Goal: Task Accomplishment & Management: Complete application form

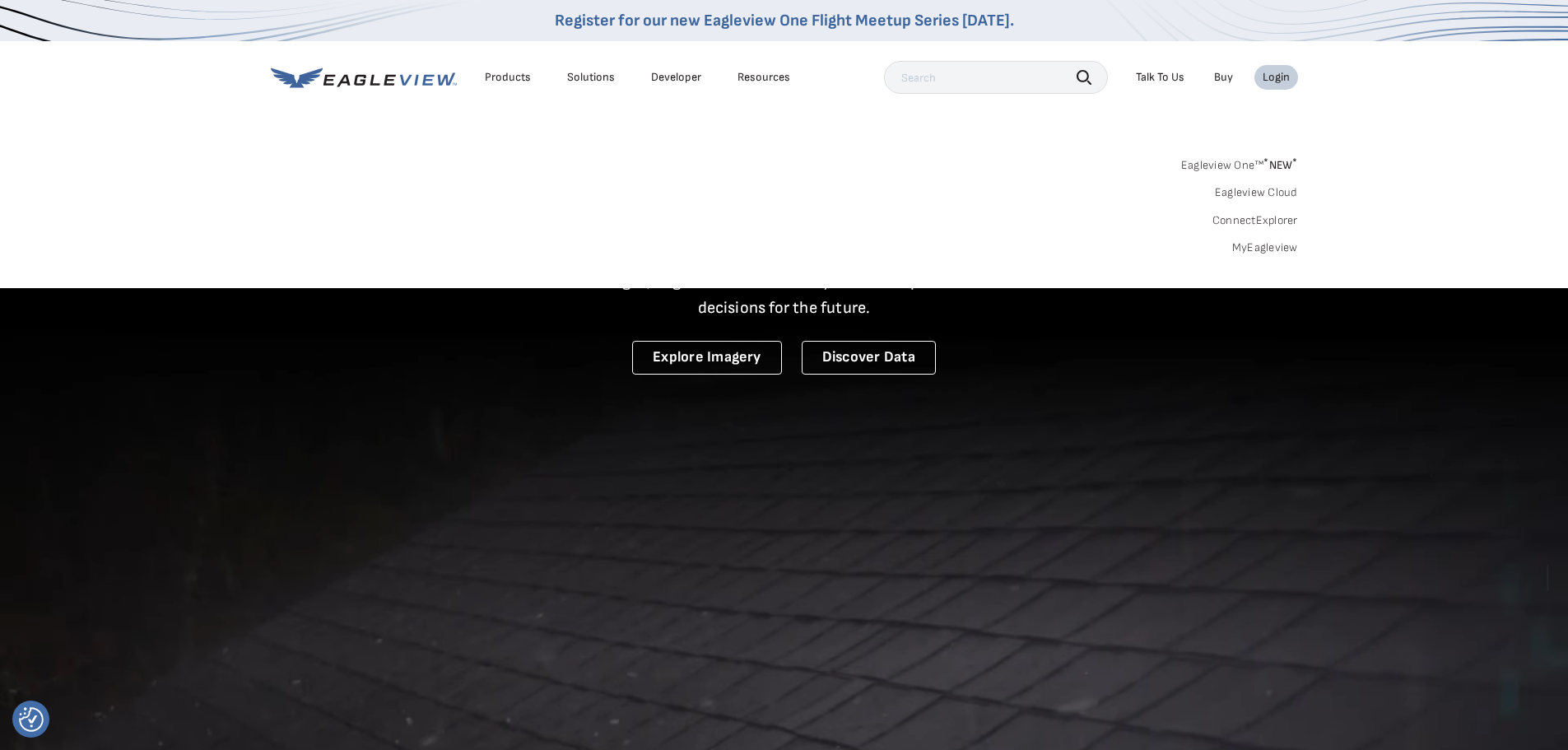
click at [1267, 246] on link "MyEagleview" at bounding box center [1265, 247] width 65 height 14
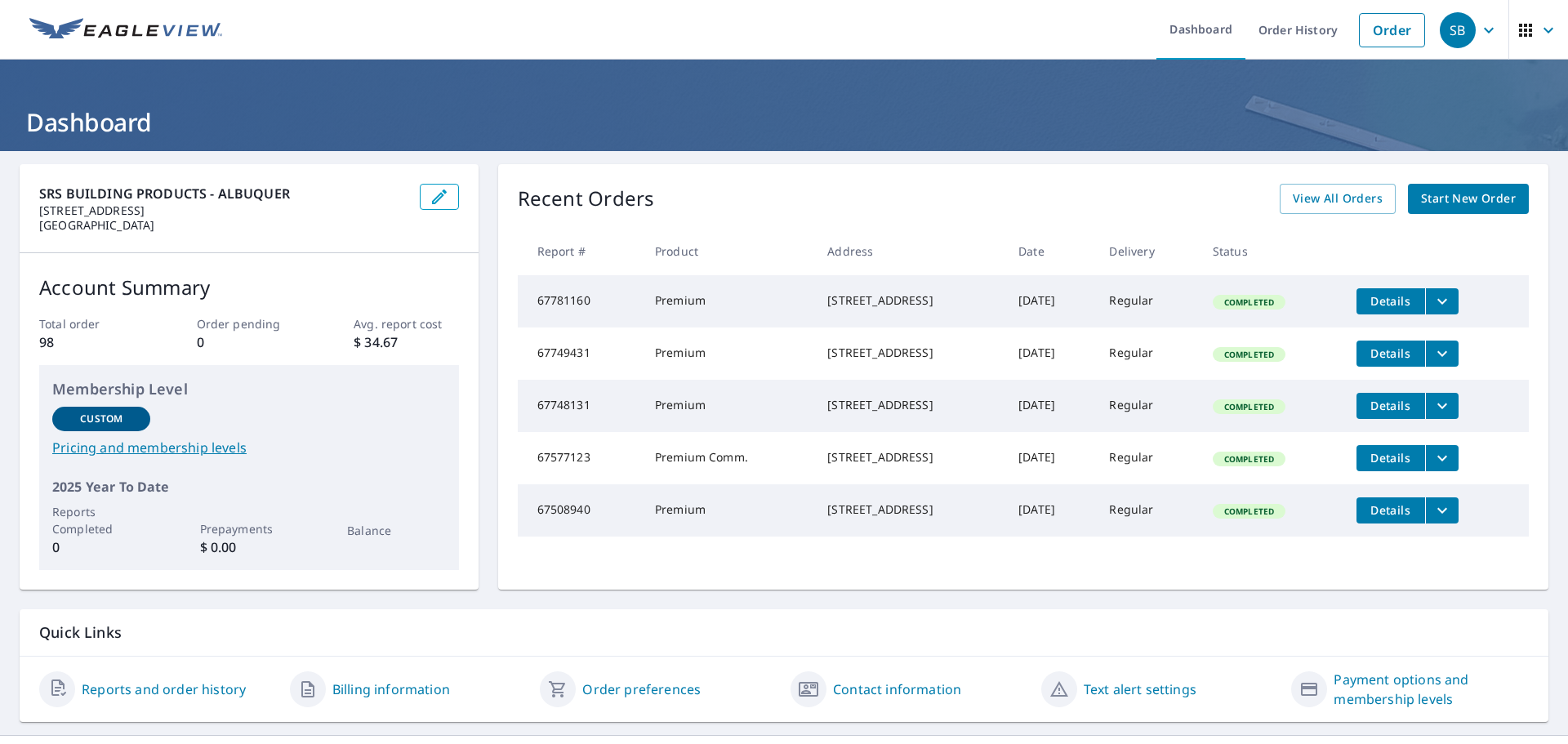
click at [1453, 207] on span "Start New Order" at bounding box center [1468, 198] width 94 height 20
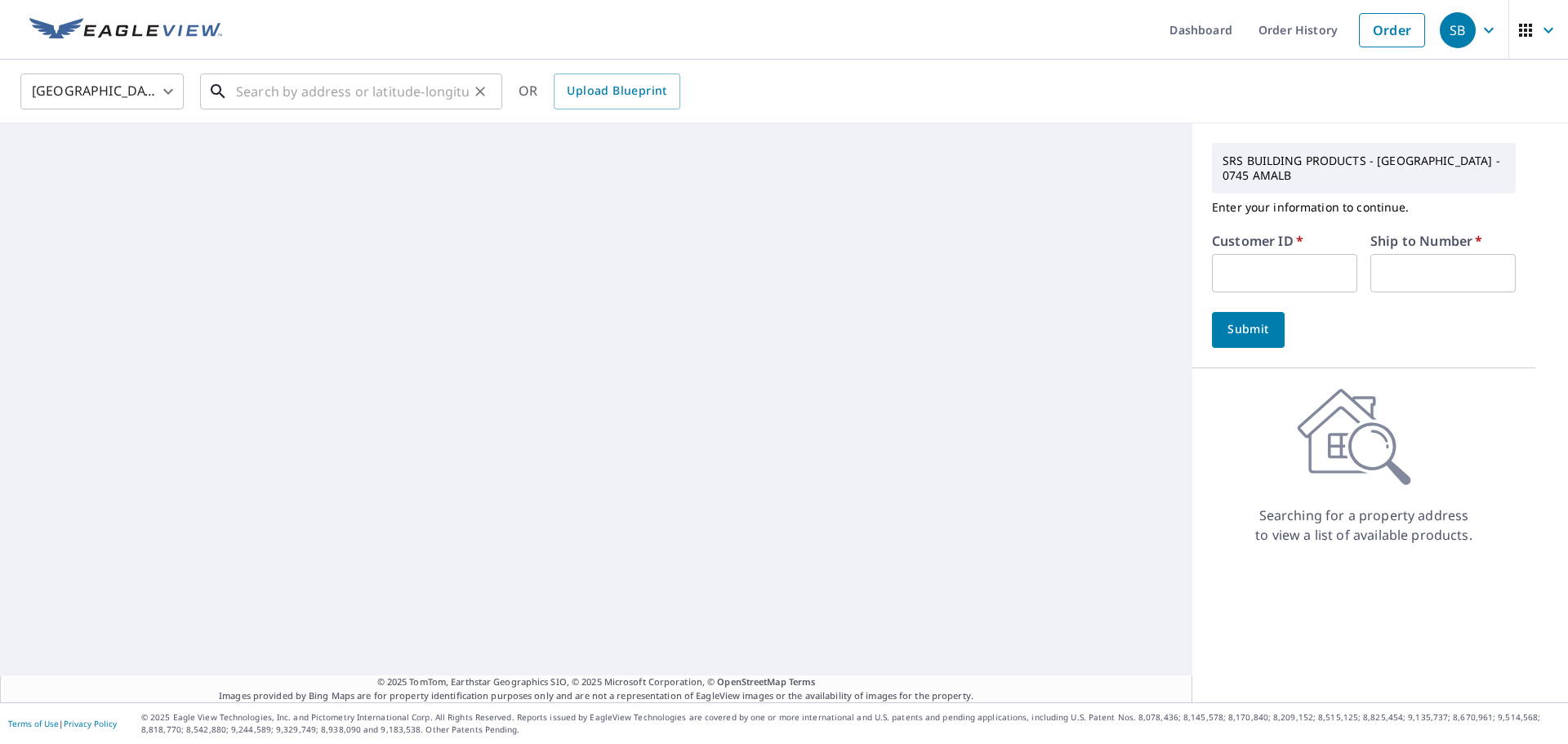
click at [352, 99] on input "text" at bounding box center [352, 92] width 233 height 46
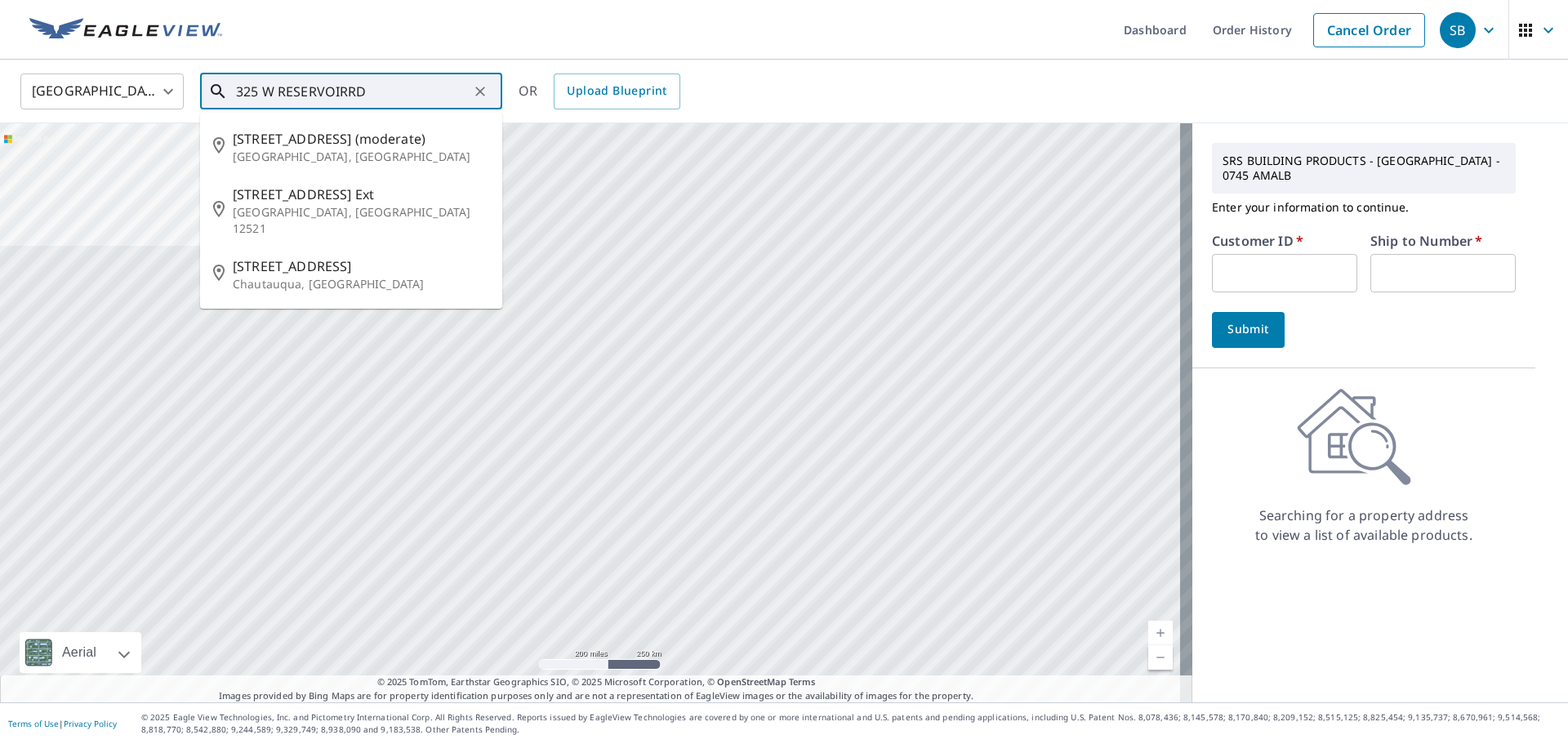
click at [347, 99] on input "325 W RESERVOIRRD" at bounding box center [352, 92] width 233 height 46
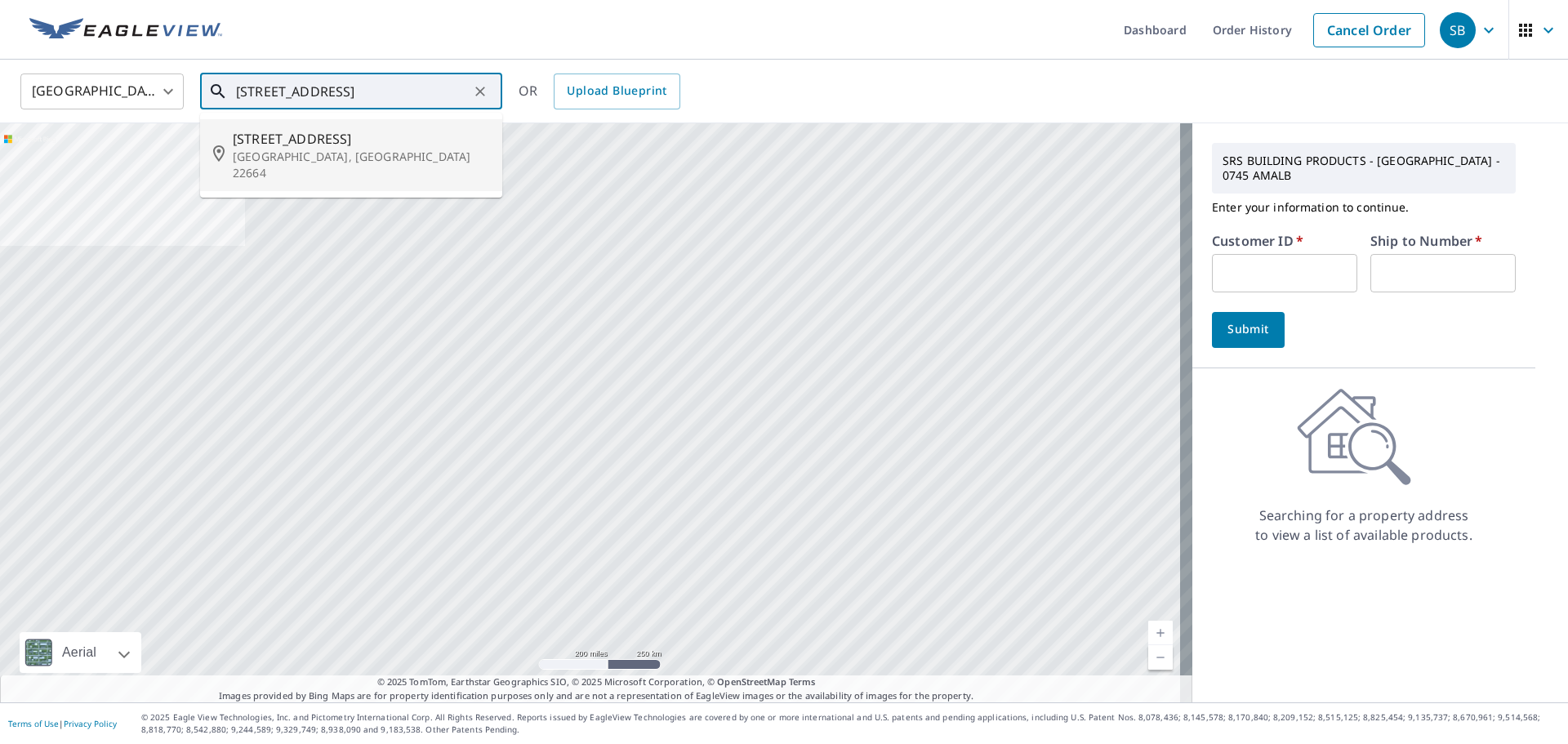
click at [387, 93] on input "[STREET_ADDRESS]" at bounding box center [352, 92] width 233 height 46
click at [372, 137] on span "[STREET_ADDRESS]" at bounding box center [361, 138] width 257 height 20
type input "[STREET_ADDRESS]"
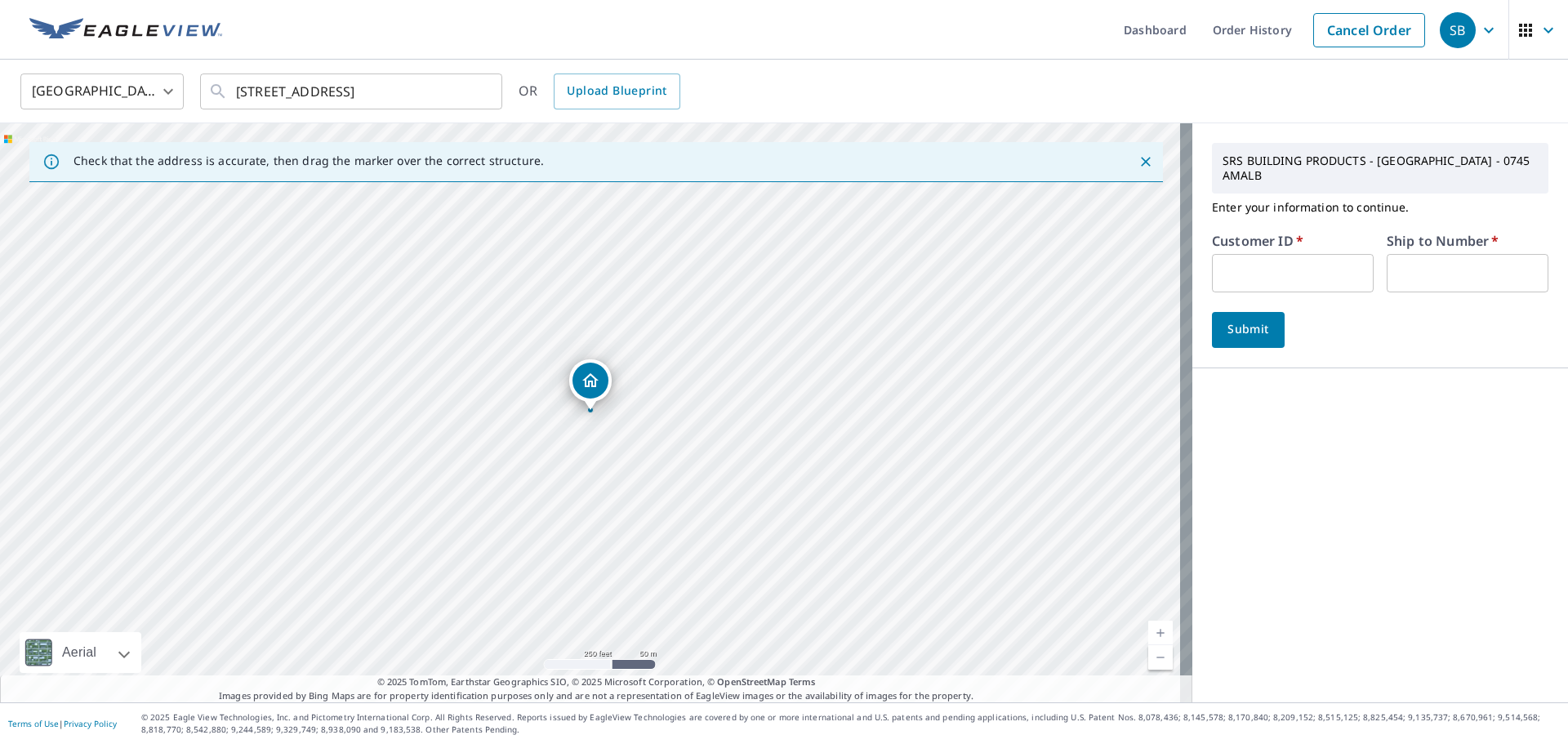
click at [1229, 261] on input "text" at bounding box center [1293, 273] width 162 height 38
type input "S047250"
click at [1417, 274] on input "text" at bounding box center [1468, 273] width 162 height 38
type input "1"
click at [1260, 339] on button "Submit" at bounding box center [1248, 330] width 72 height 36
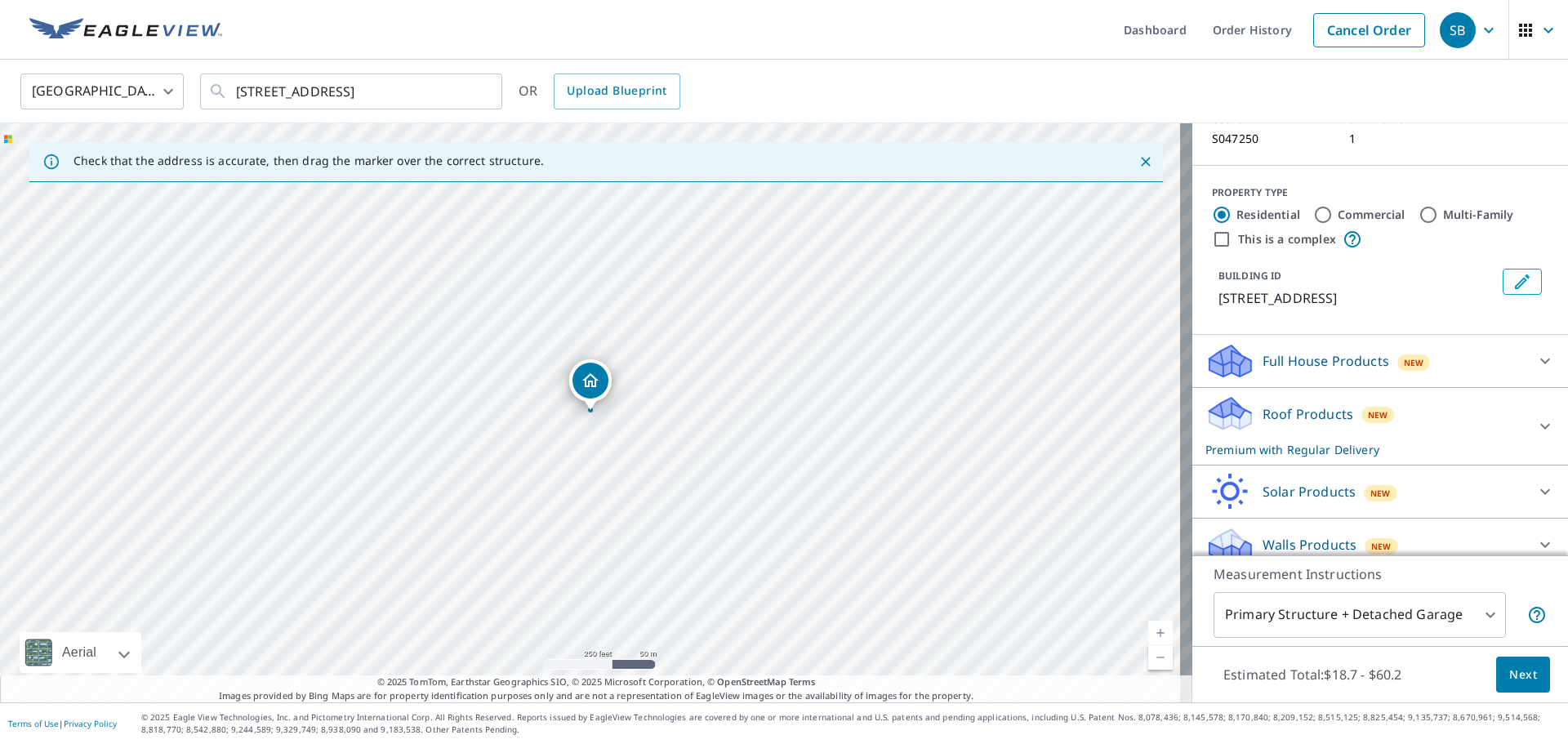
scroll to position [156, 0]
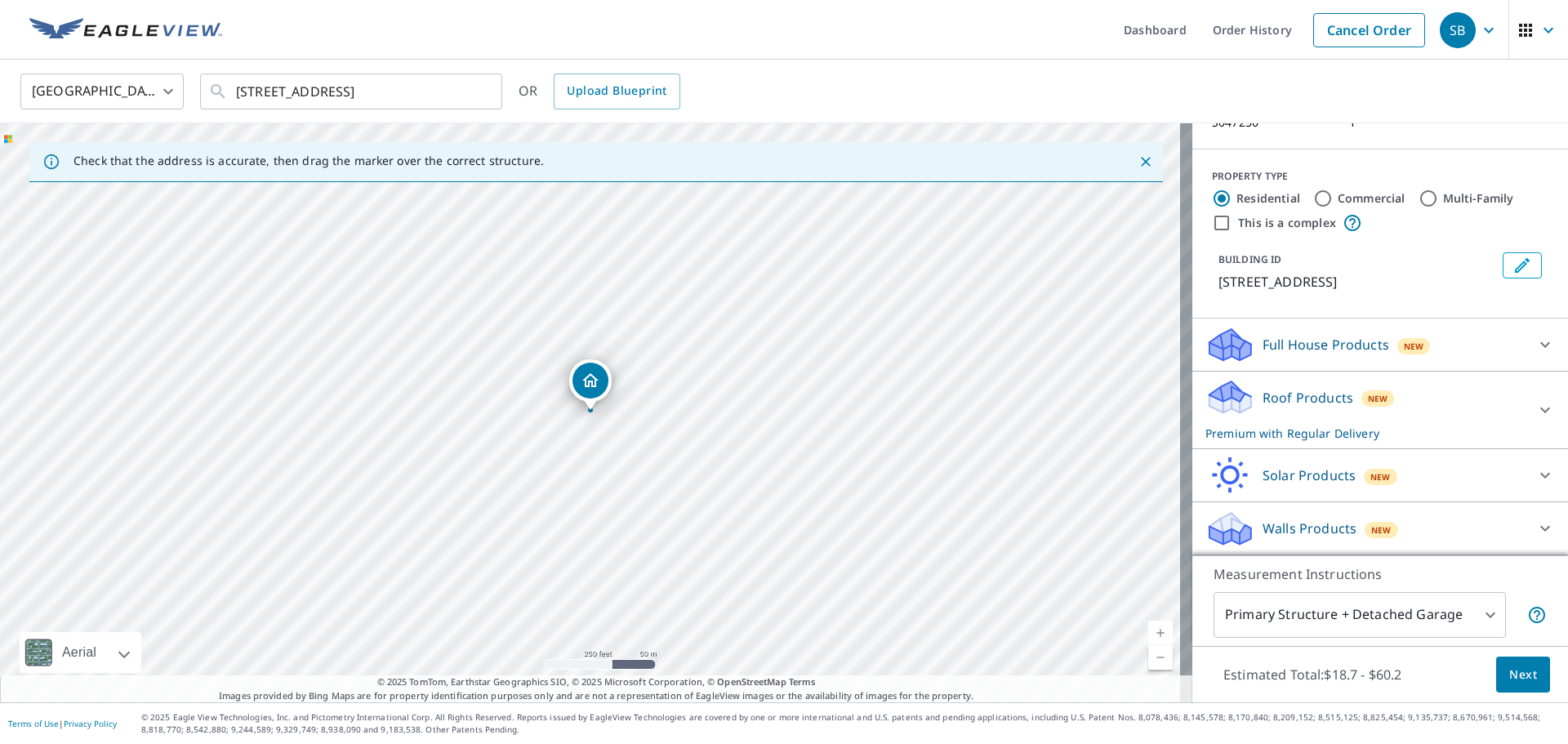
click at [1509, 674] on span "Next" at bounding box center [1522, 674] width 28 height 20
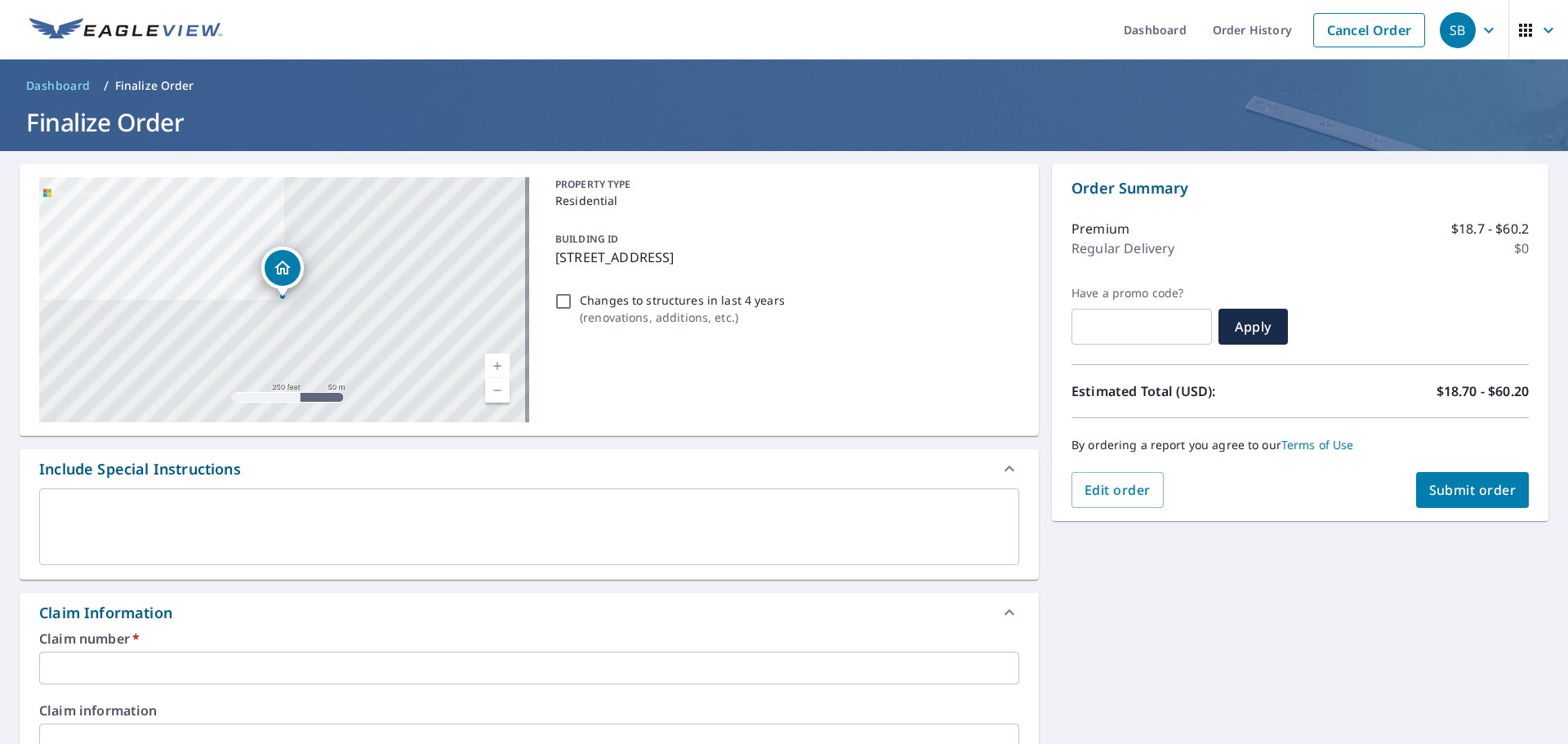
drag, startPoint x: 814, startPoint y: 260, endPoint x: 553, endPoint y: 273, distance: 261.3
click at [553, 273] on div "BUILDING ID 325 W Reservoir Rd, Woodstock, VA, 22664" at bounding box center [783, 248] width 470 height 52
checkbox input "true"
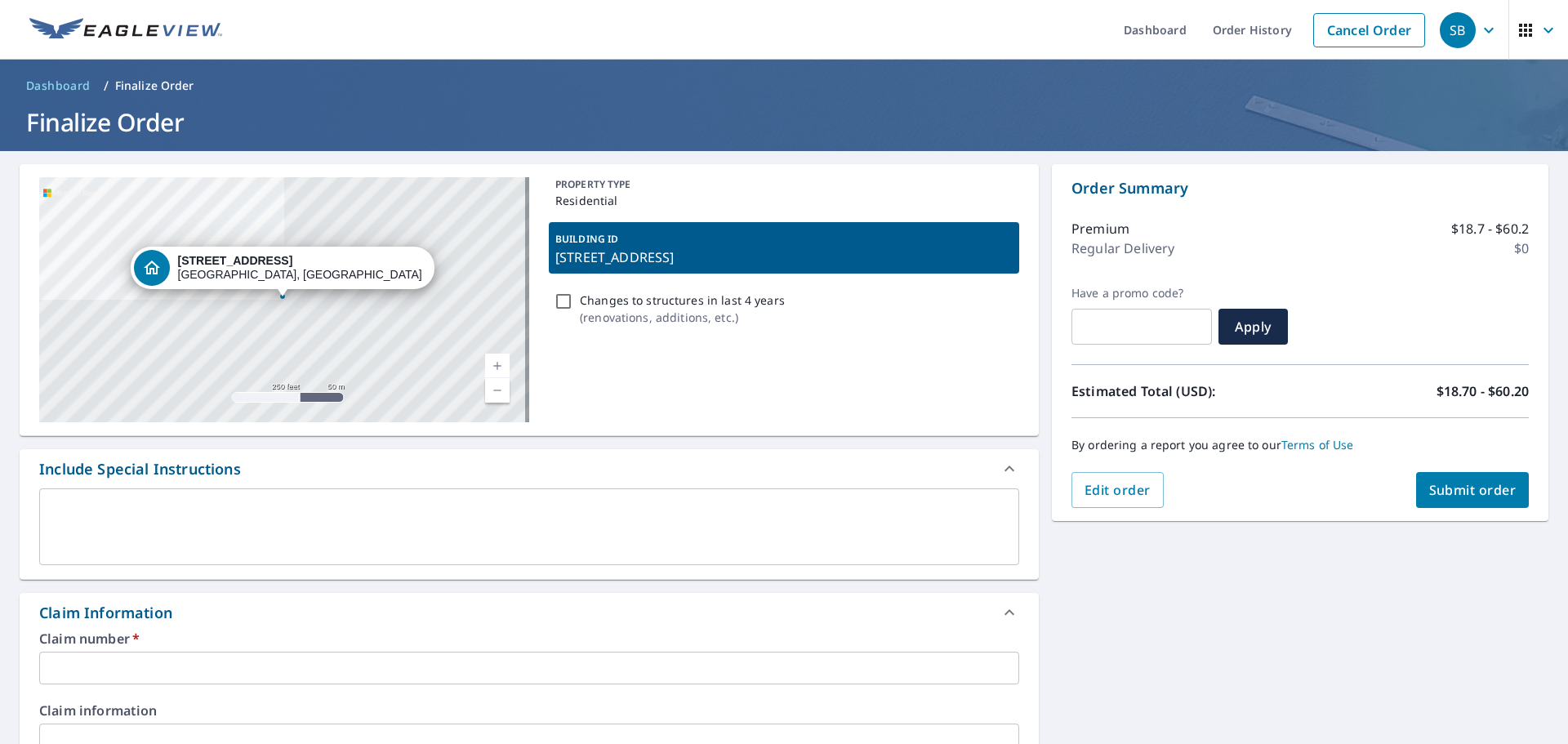
copy p "325 W Reservoir Rd, Woodstock, VA, 22664"
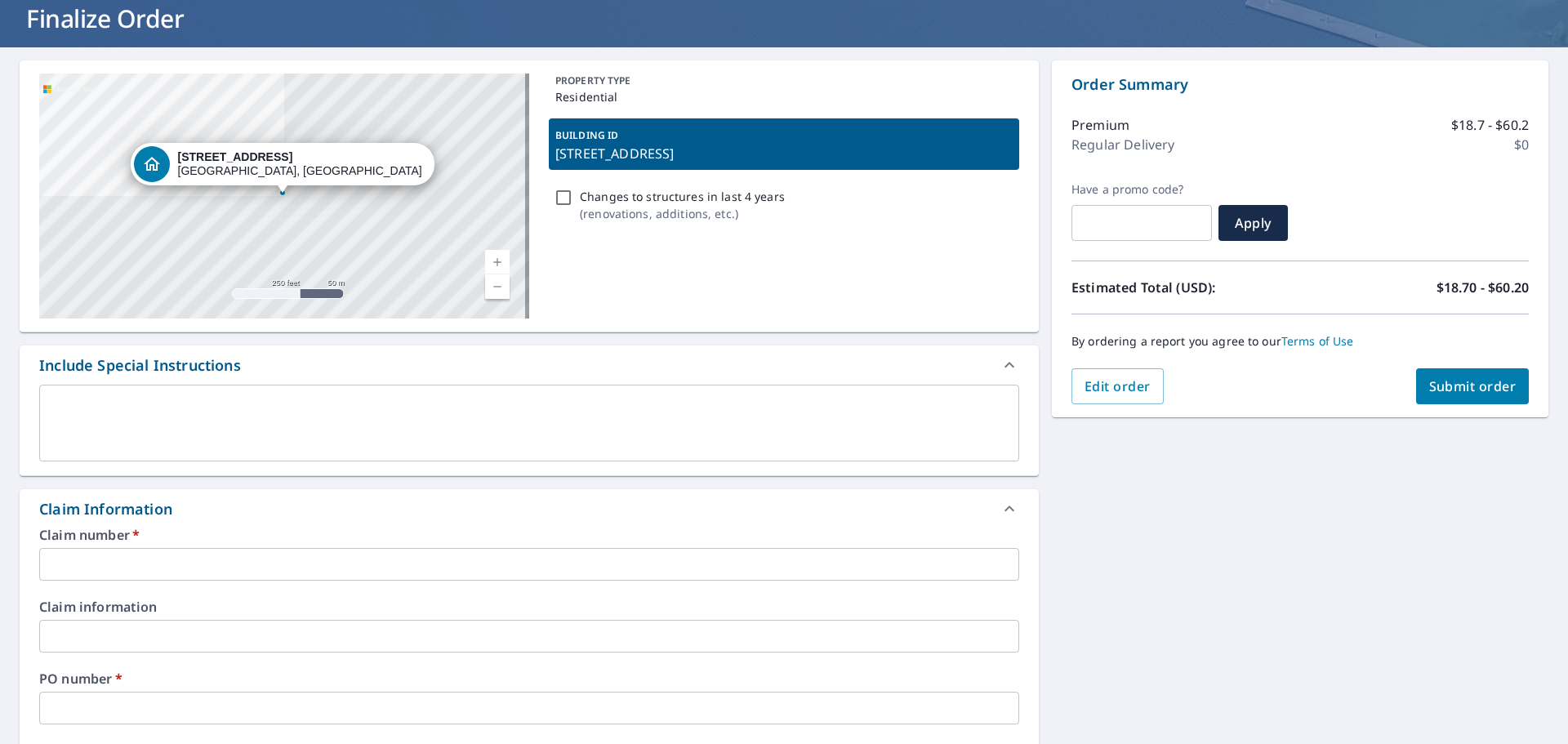
scroll to position [245, 0]
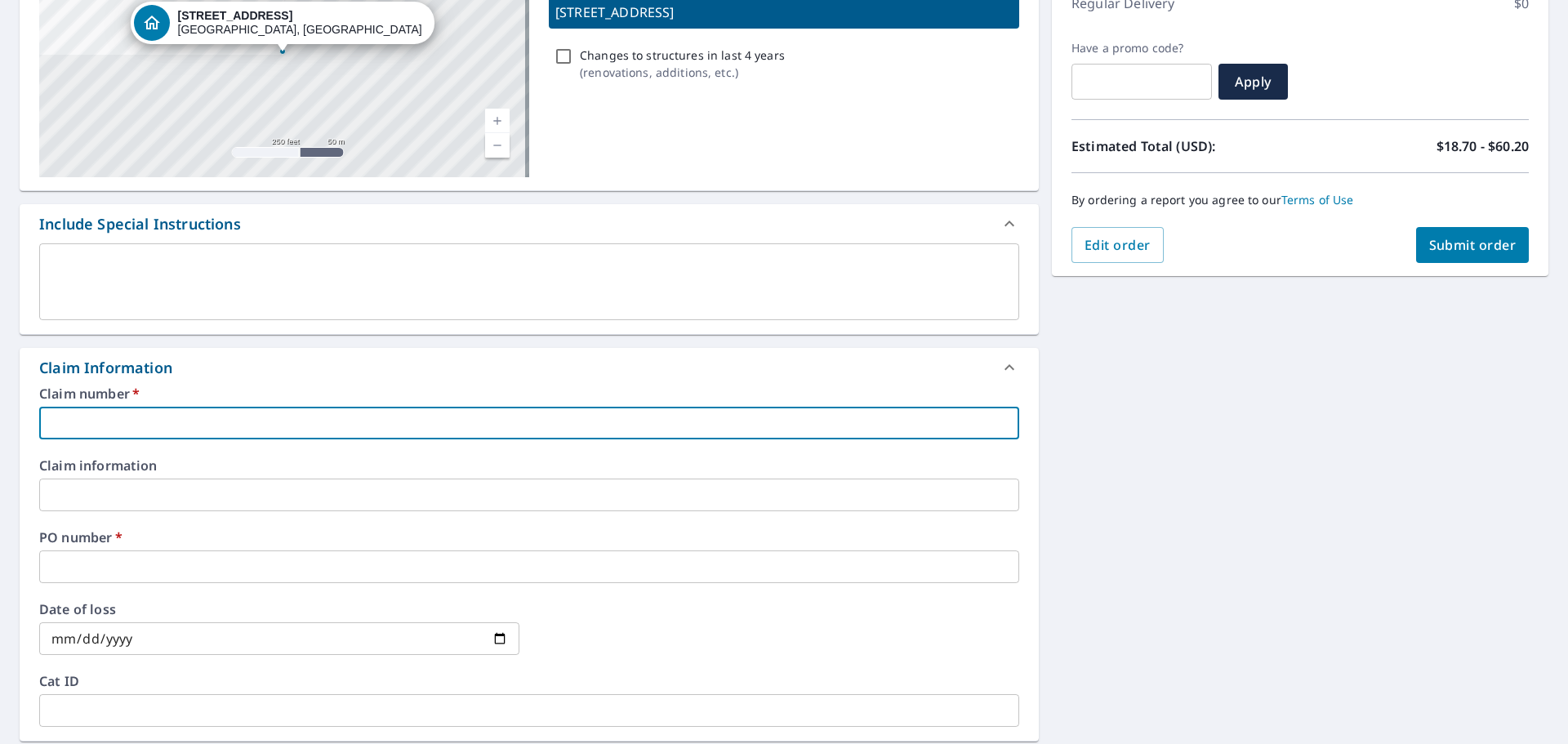
click at [180, 433] on input "text" at bounding box center [528, 423] width 980 height 32
paste input "325 W Reservoir Rd, Woodstock, VA, 22664"
type input "325 W Reservoir Rd, Woodstock, VA, 22664"
checkbox input "true"
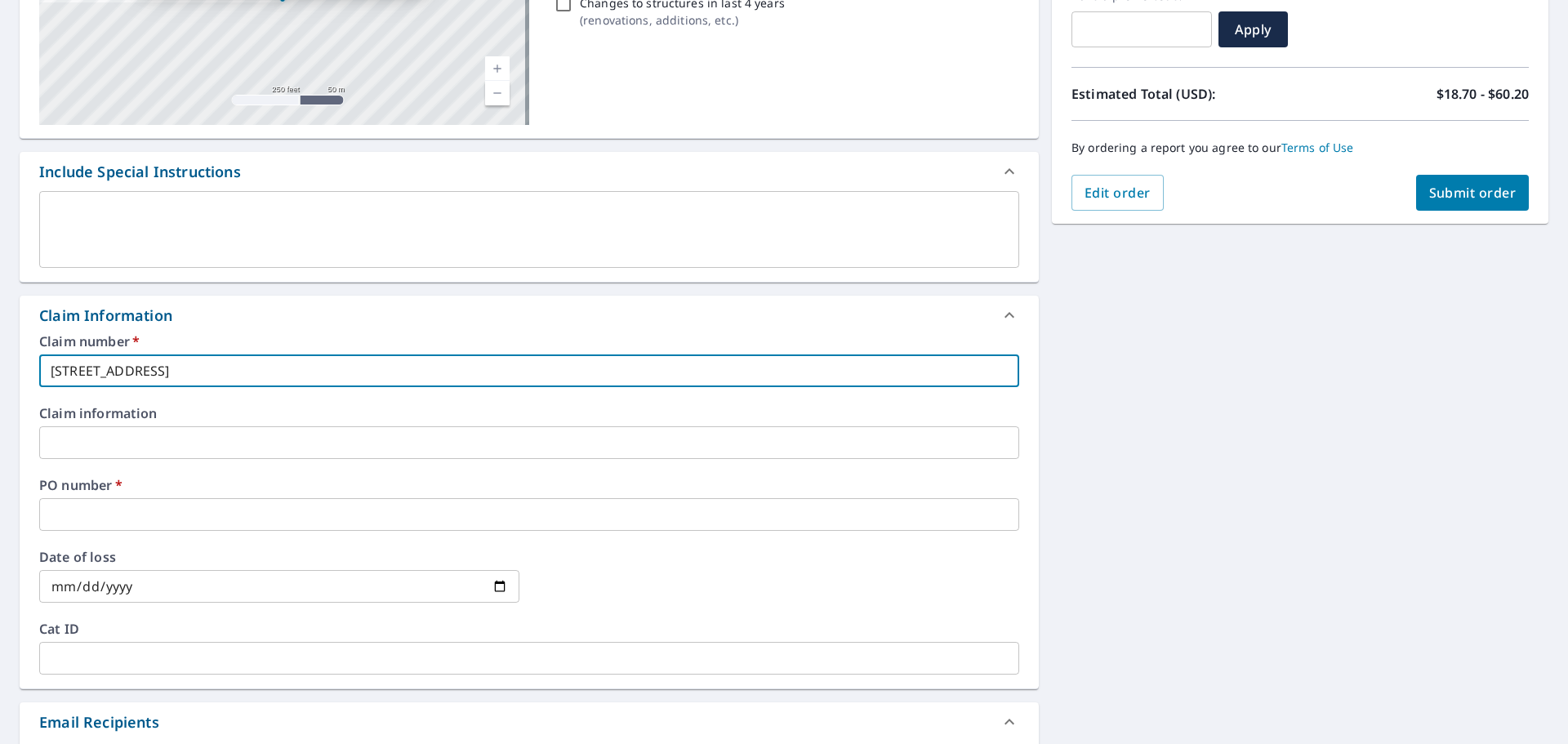
scroll to position [326, 0]
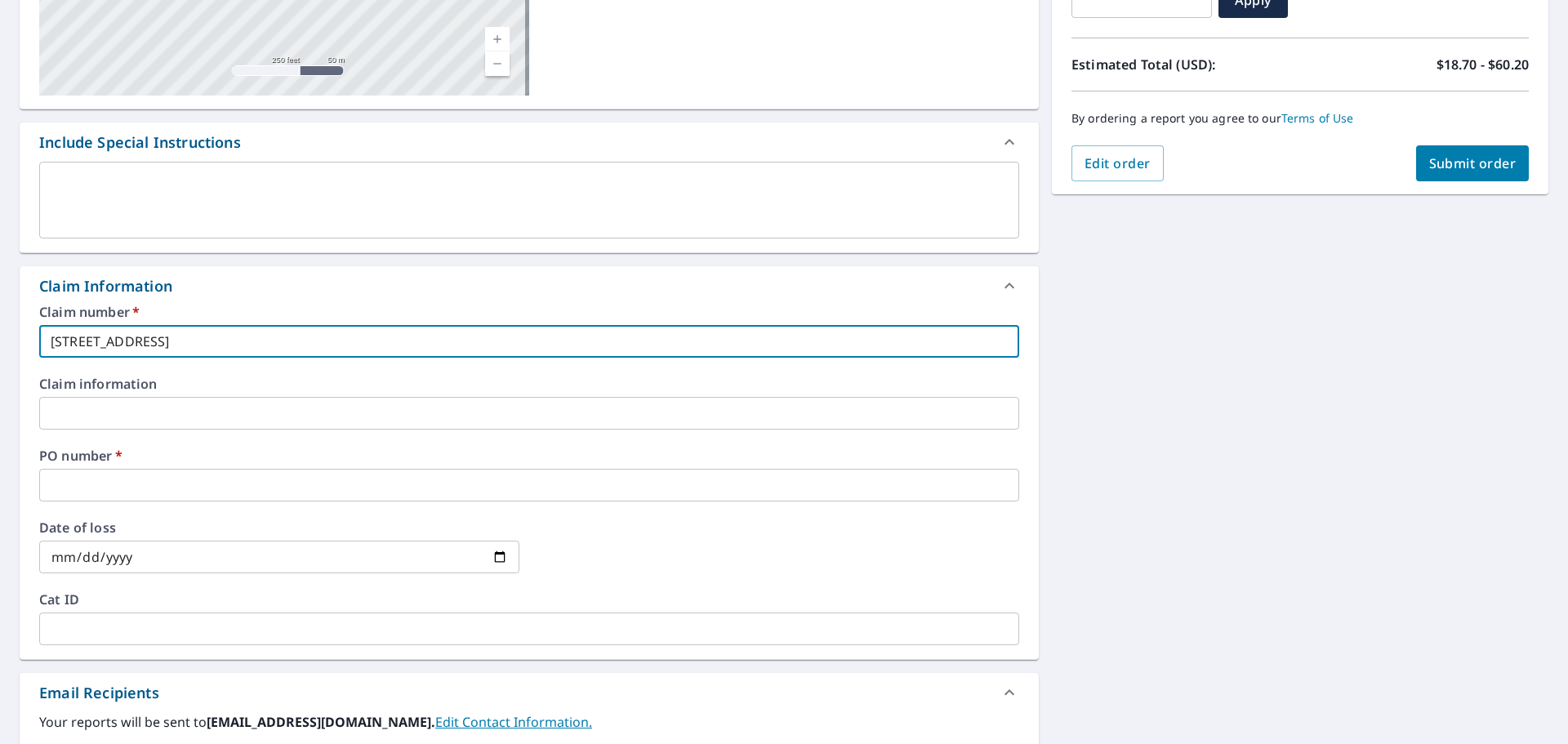
type input "325 W Reservoir Rd, Woodstock, VA, 22664"
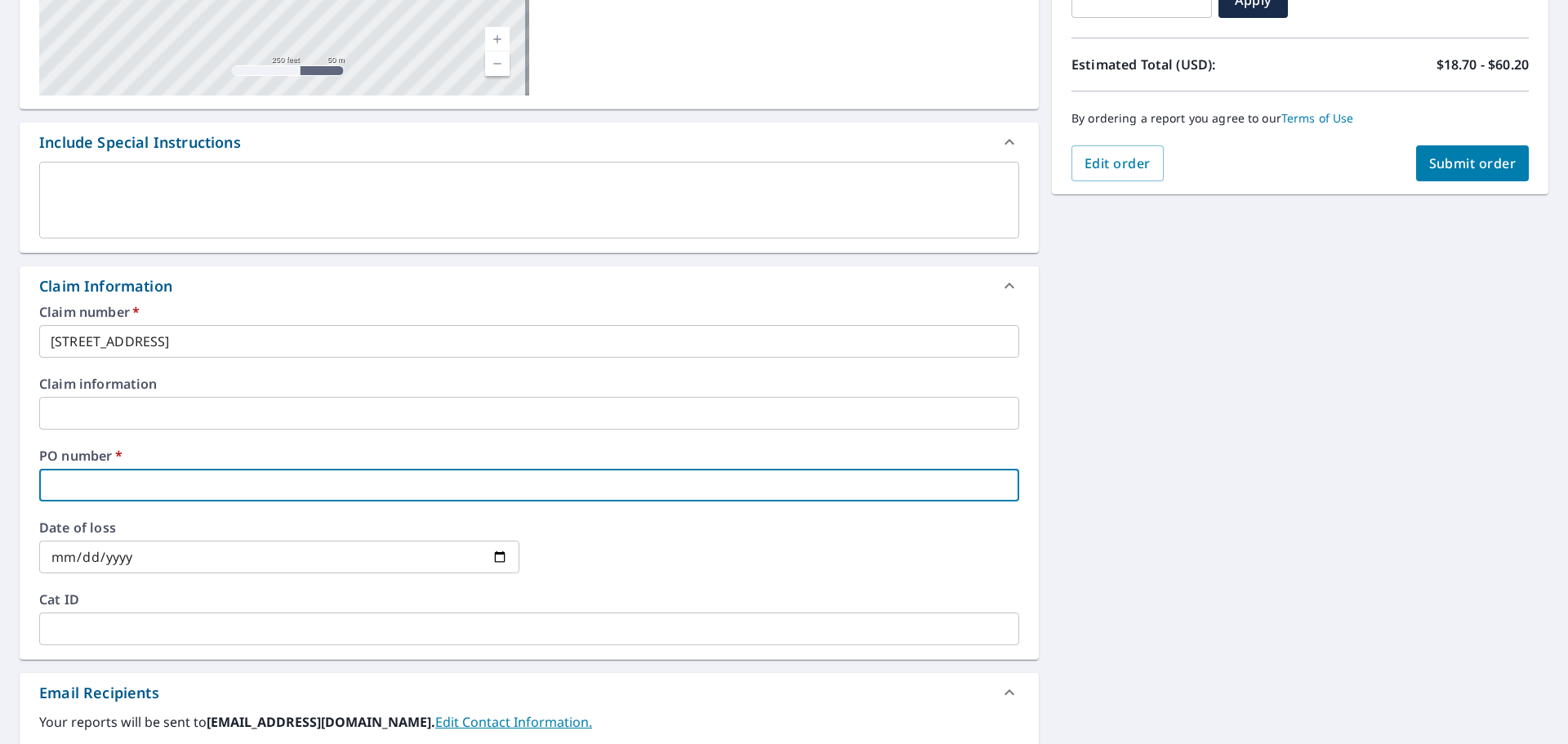
click at [132, 493] on input "text" at bounding box center [528, 485] width 980 height 32
paste input "325 W Reservoir Rd, Woodstock, VA, 22664"
type input "325 W Reservoir Rd, Woodstock, VA, 22664"
checkbox input "true"
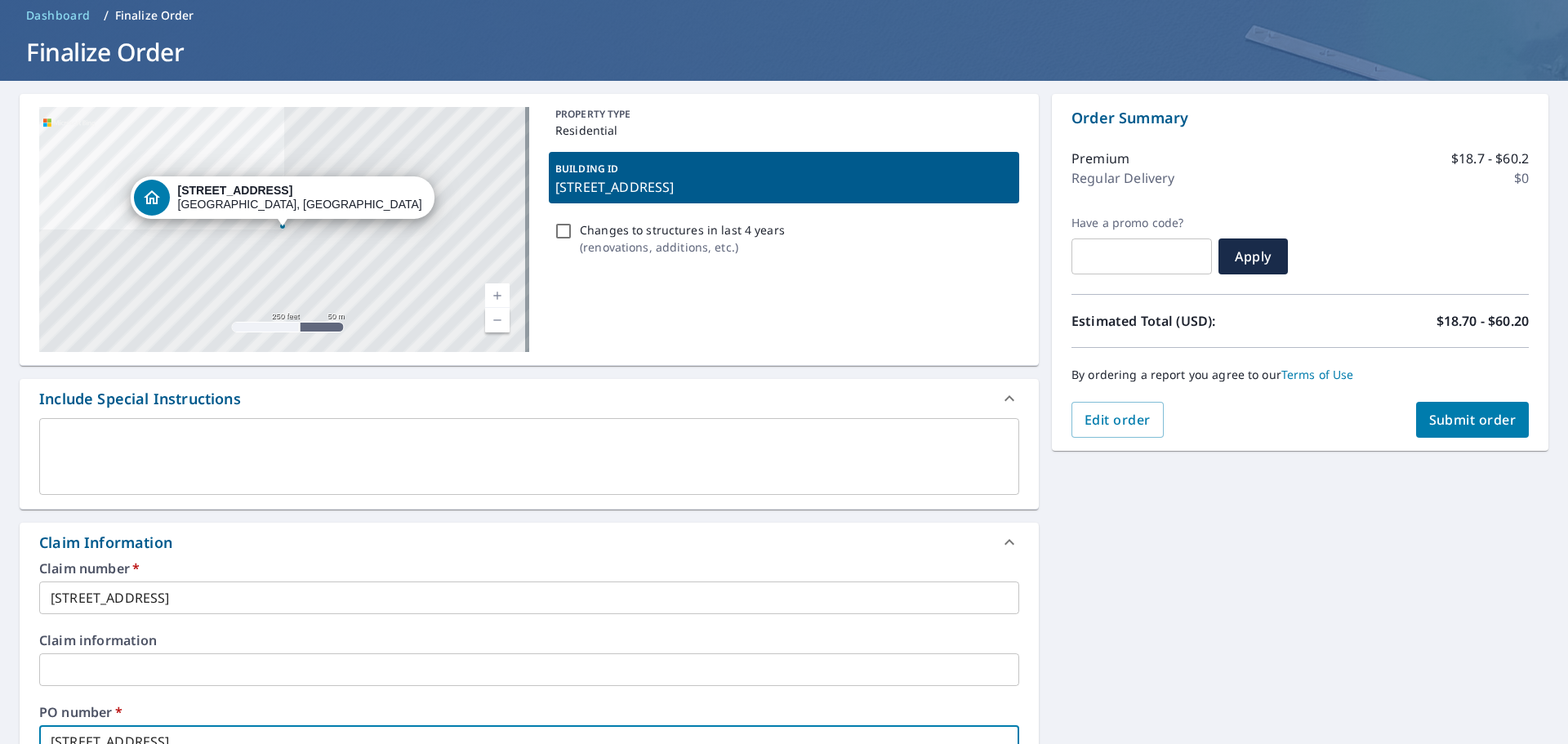
scroll to position [0, 0]
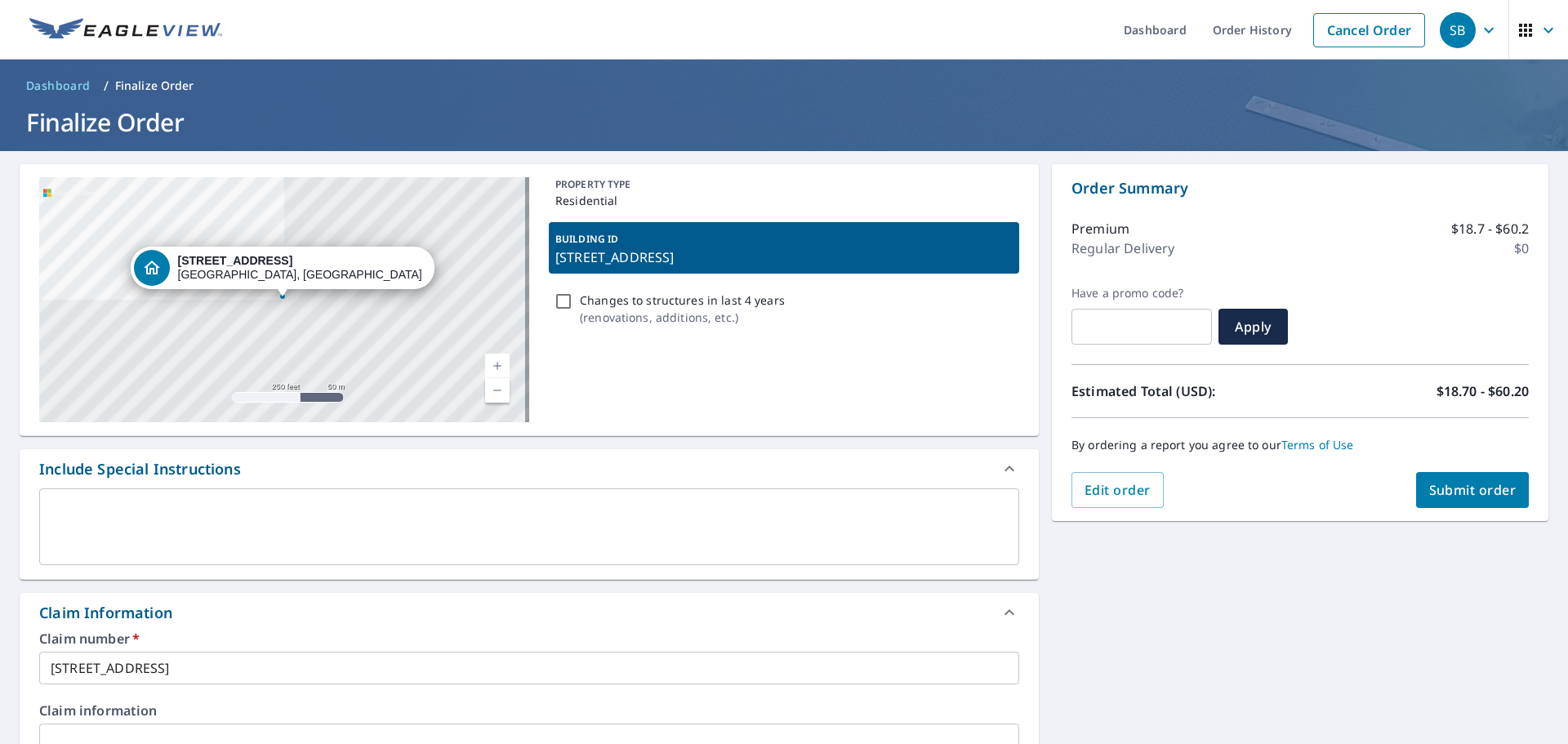
type input "325 W Reservoir Rd, Woodstock, VA, 22664"
click at [1452, 489] on span "Submit order" at bounding box center [1473, 489] width 88 height 18
checkbox input "true"
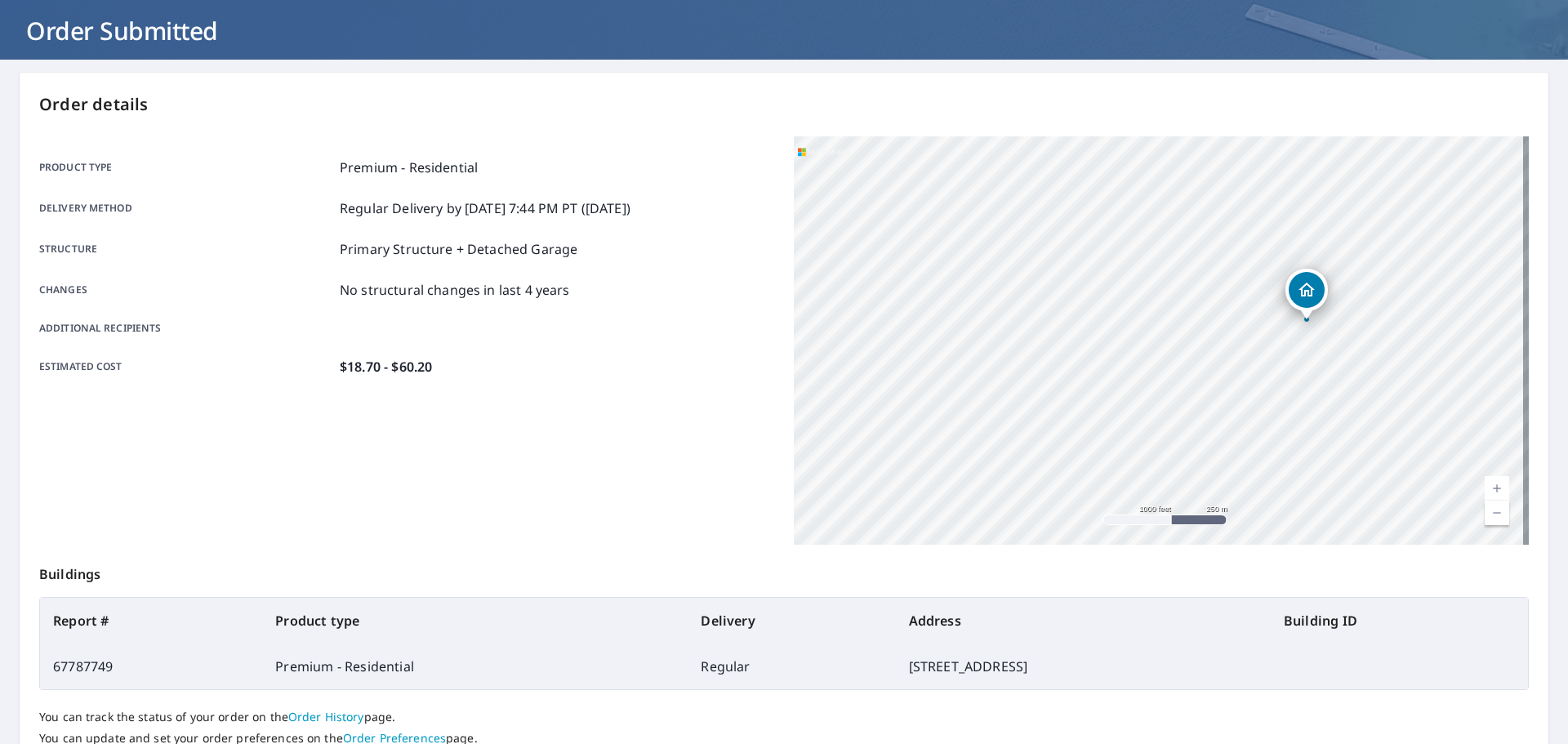
scroll to position [217, 0]
